Goal: Find specific page/section: Find specific page/section

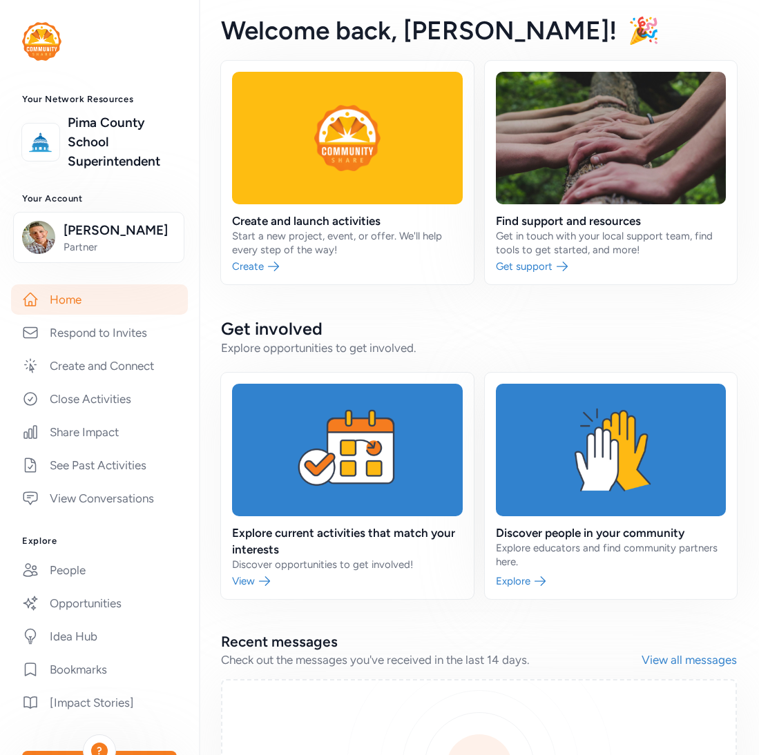
scroll to position [1, 0]
click at [78, 264] on div "Your Network Resources [GEOGRAPHIC_DATA] Superintendent Your Account [PERSON_NA…" at bounding box center [99, 483] width 199 height 783
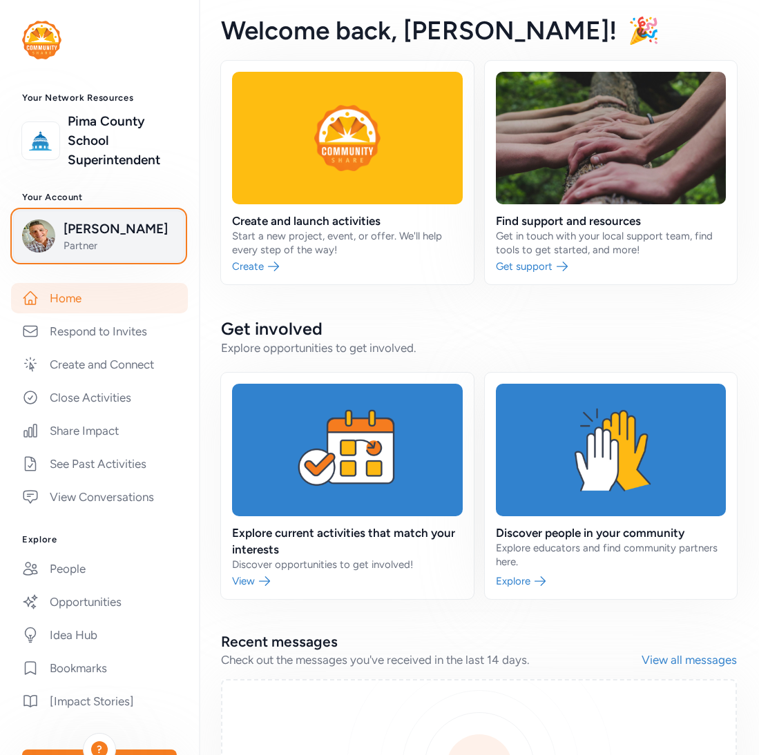
click at [78, 244] on span "Partner" at bounding box center [120, 246] width 112 height 14
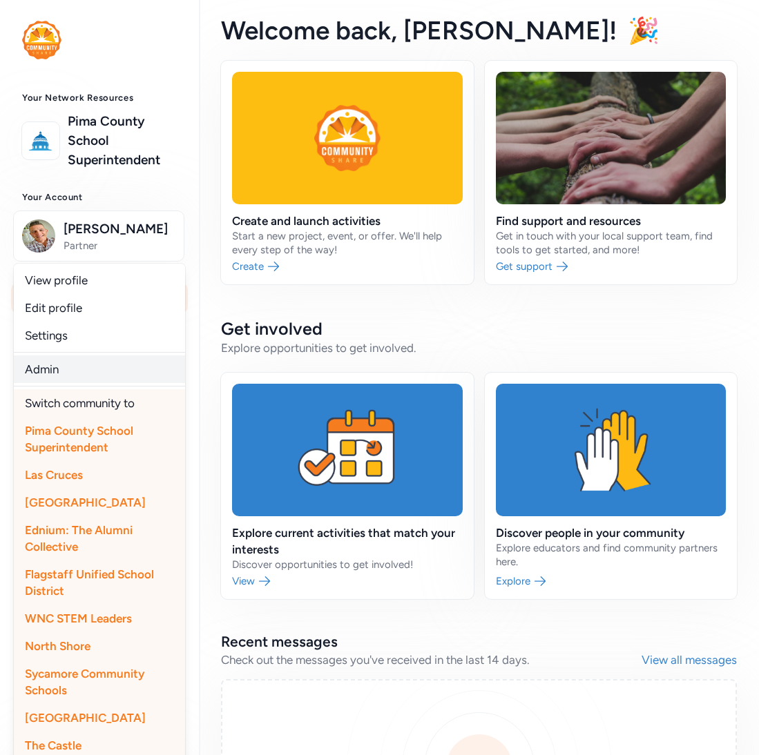
click at [73, 378] on link "Admin" at bounding box center [99, 369] width 171 height 28
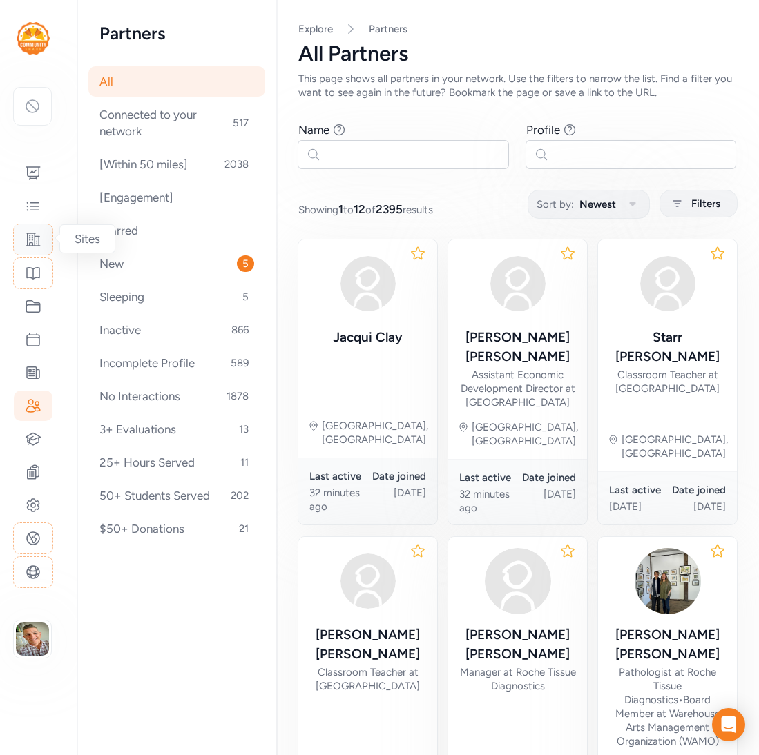
click at [38, 233] on icon at bounding box center [33, 239] width 17 height 17
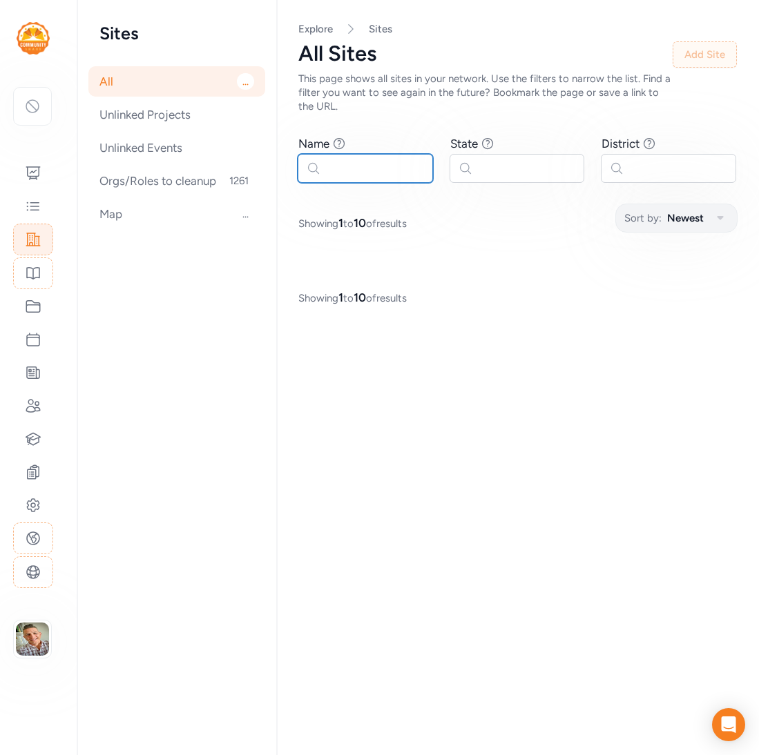
click at [343, 171] on input "text" at bounding box center [364, 168] width 135 height 29
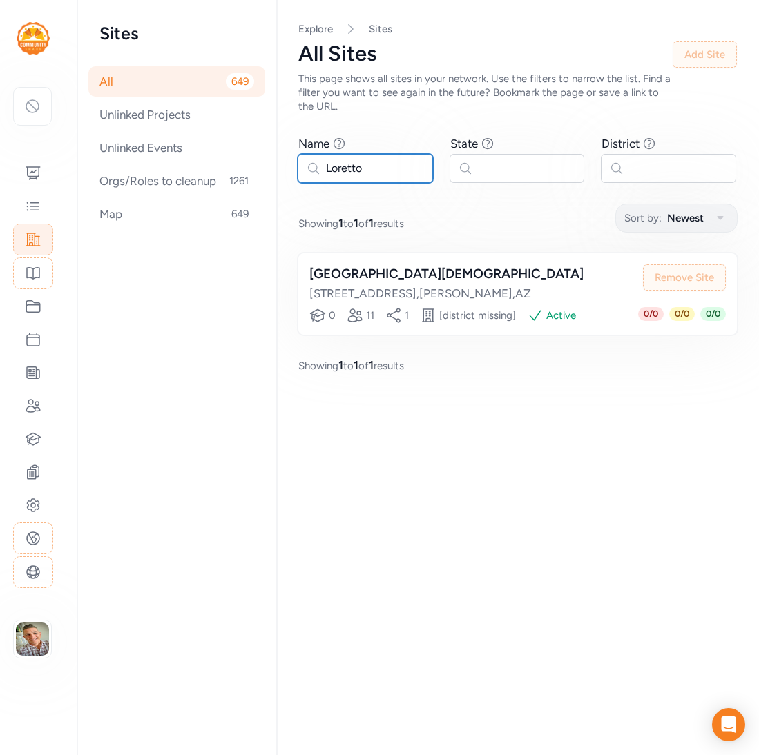
type input "Loretto"
